Goal: Transaction & Acquisition: Purchase product/service

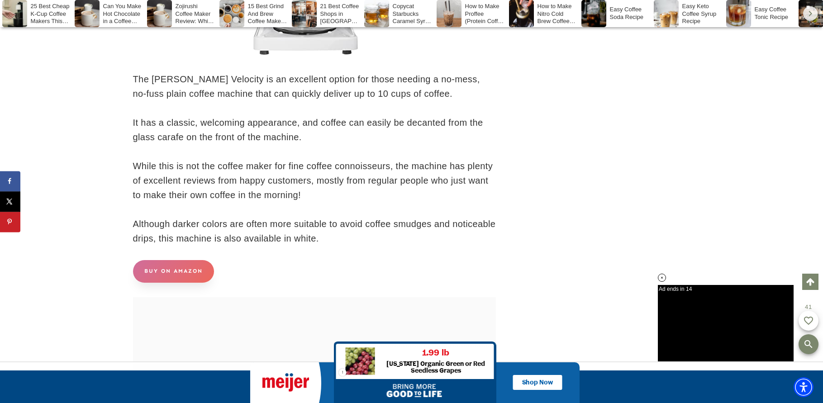
click at [179, 282] on link "BUY ON AMAZON" at bounding box center [173, 271] width 81 height 22
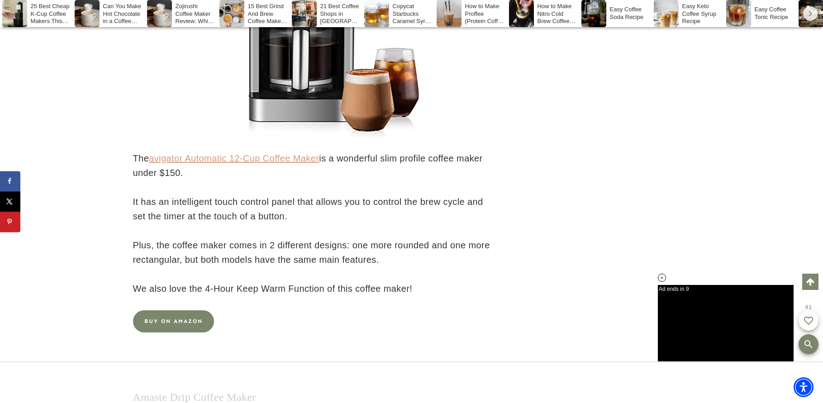
click at [185, 163] on link "avigator Automatic 12-Cup Coffee Maker" at bounding box center [234, 158] width 170 height 10
